Goal: Information Seeking & Learning: Learn about a topic

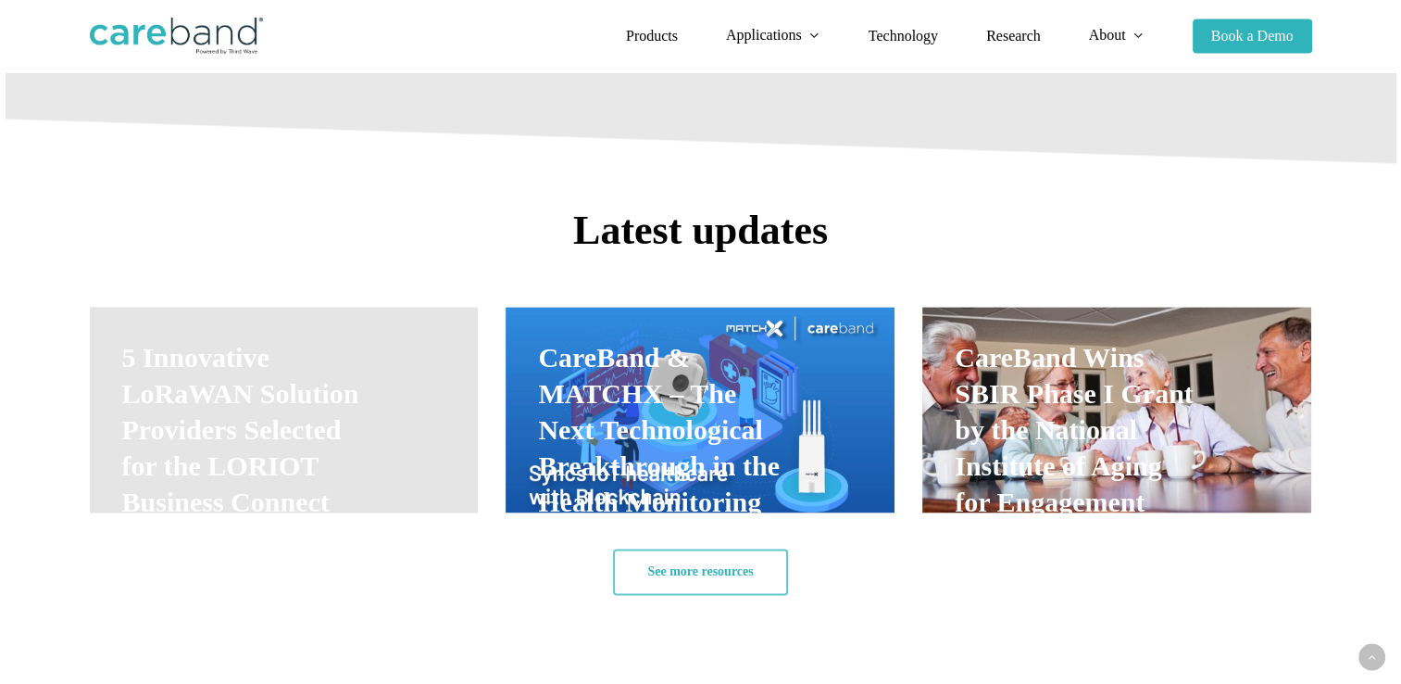
scroll to position [2720, 0]
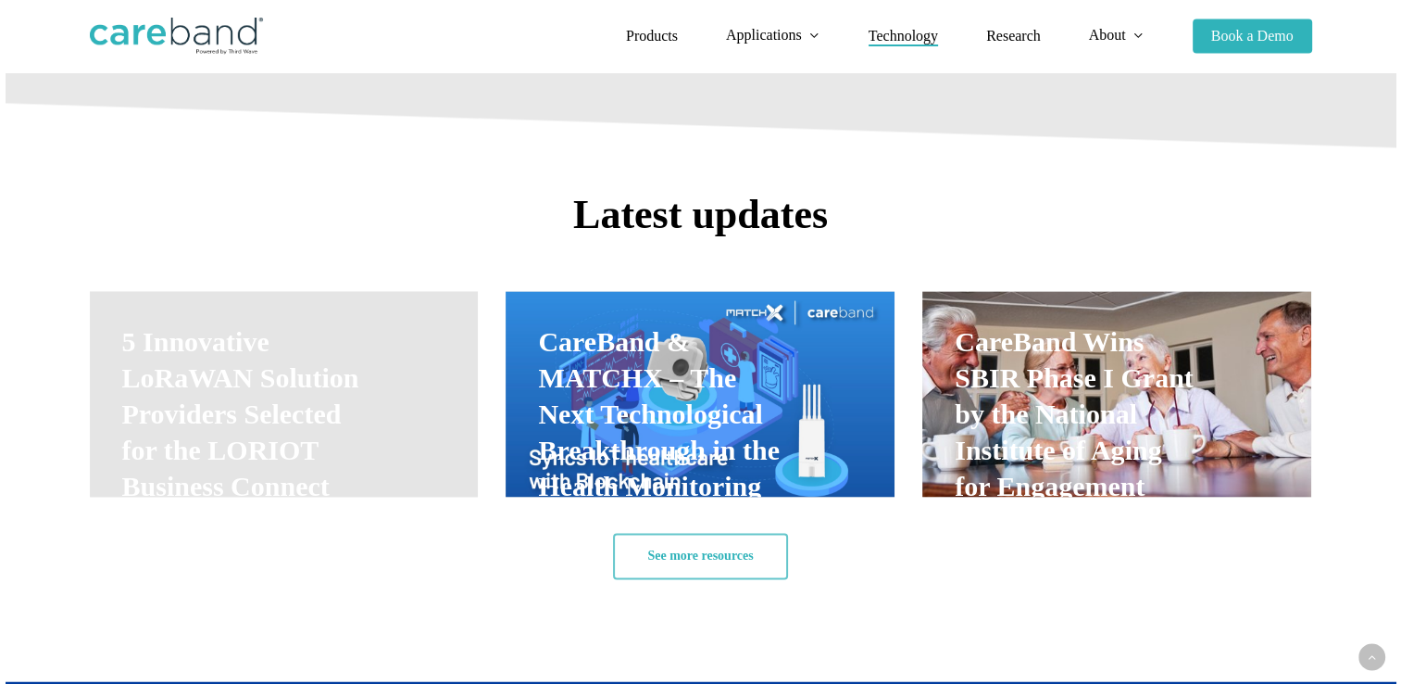
click at [919, 39] on span "Technology" at bounding box center [903, 36] width 69 height 16
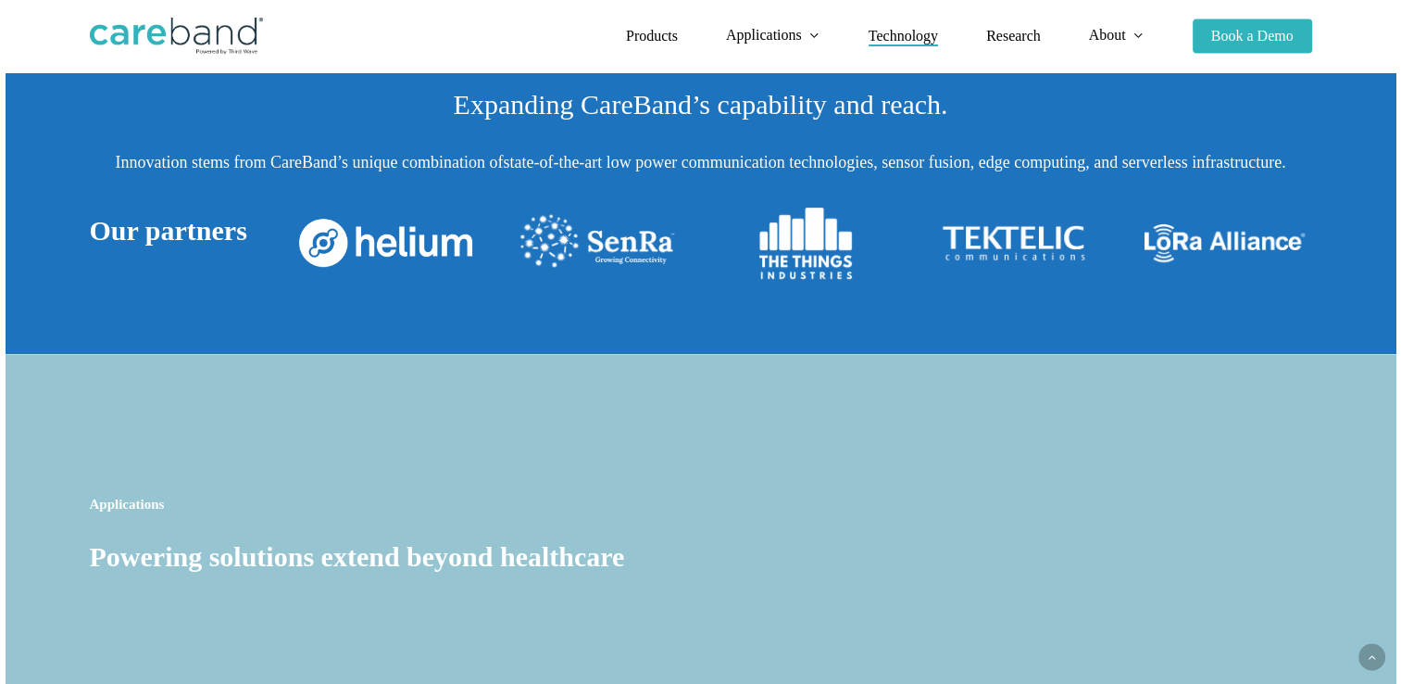
scroll to position [1013, 0]
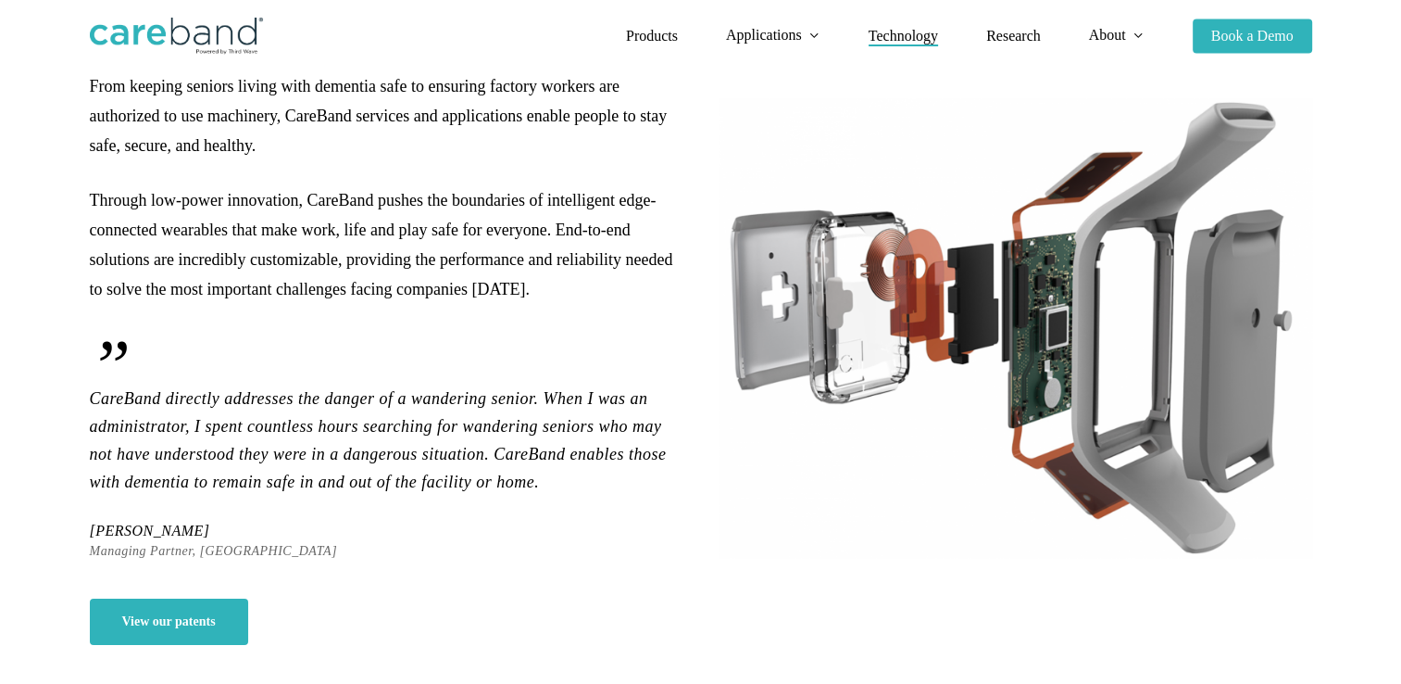
scroll to position [0, 0]
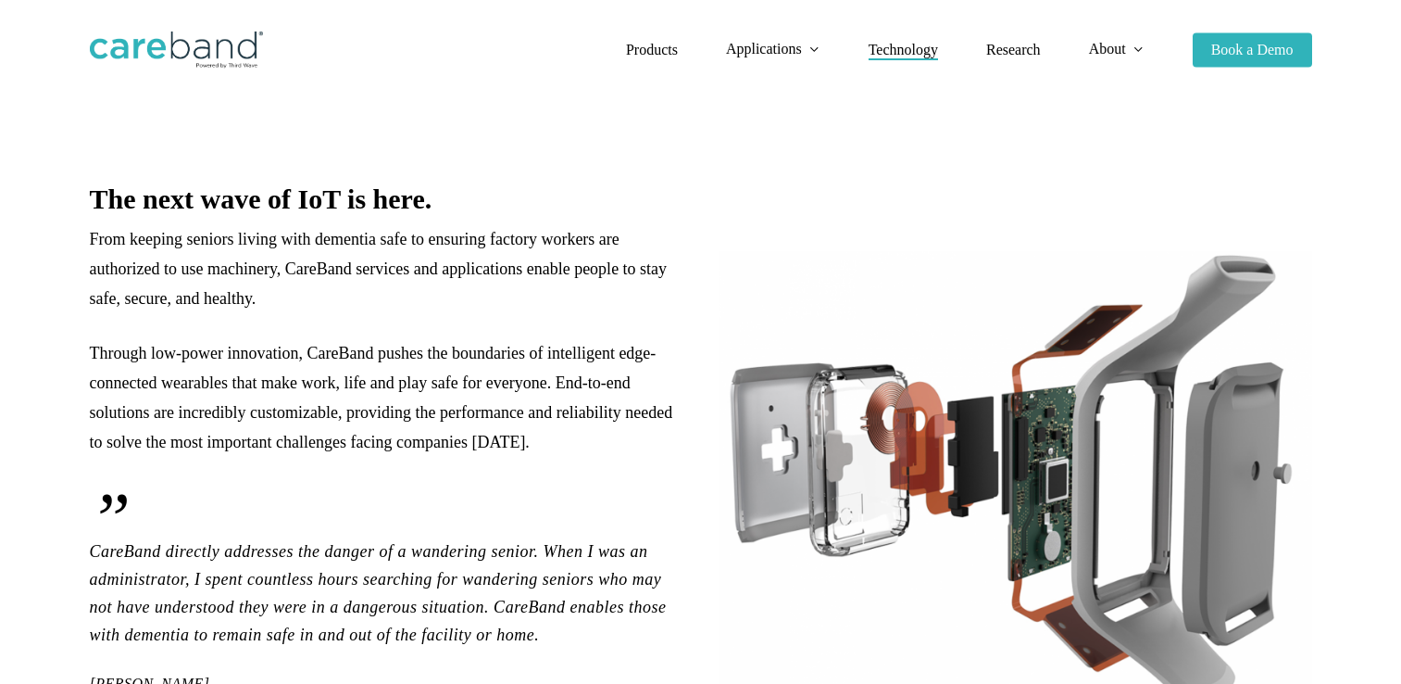
scroll to position [76, 0]
